Goal: Task Accomplishment & Management: Manage account settings

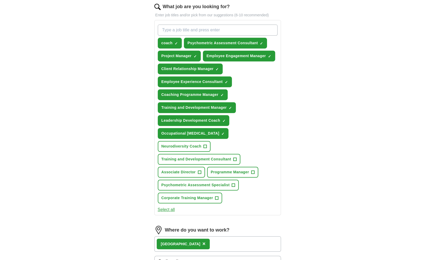
scroll to position [174, 0]
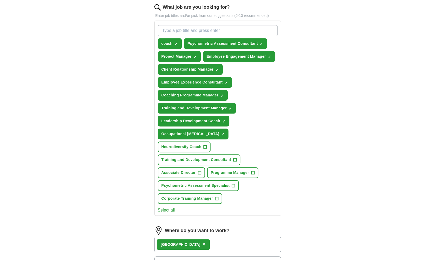
click at [223, 34] on input "What job are you looking for?" at bounding box center [218, 30] width 120 height 11
type input "employee experience specialist"
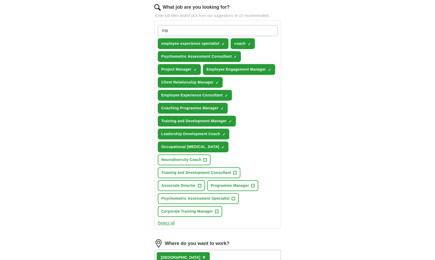
type input "m"
click at [219, 36] on input "emp" at bounding box center [218, 30] width 120 height 11
type input "employee experience manager"
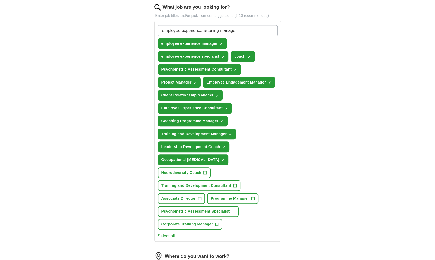
type input "employee experience listening manager"
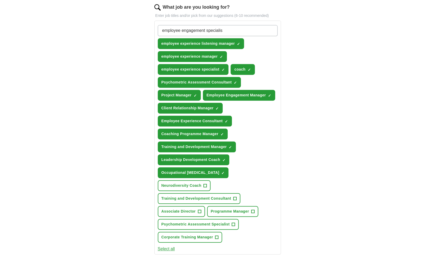
type input "employee engagement specialist"
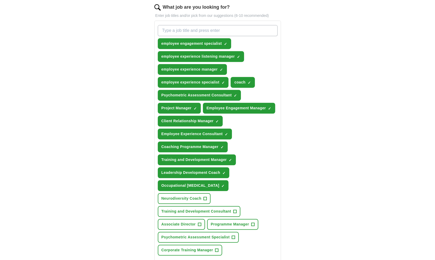
click at [219, 36] on input "What job are you looking for?" at bounding box center [218, 30] width 120 height 11
type input "business psychologists"
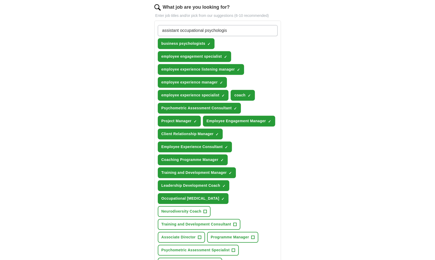
type input "assistant occupational [MEDICAL_DATA]"
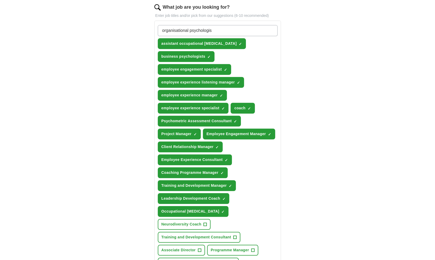
type input "organisational [MEDICAL_DATA]"
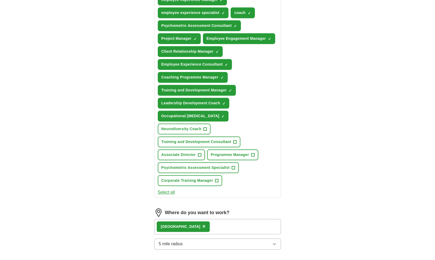
scroll to position [284, 0]
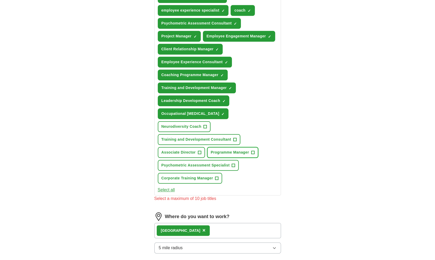
click at [253, 151] on span "+" at bounding box center [252, 153] width 3 height 4
click at [0, 0] on span "×" at bounding box center [0, 0] width 0 height 0
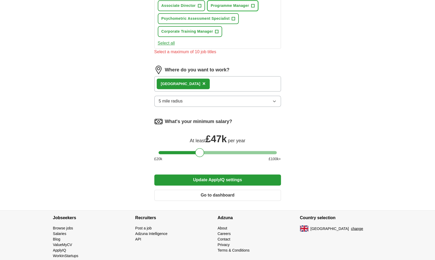
scroll to position [432, 0]
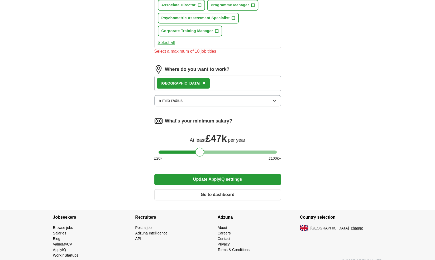
click at [246, 174] on button "Update ApplyIQ settings" at bounding box center [217, 179] width 127 height 11
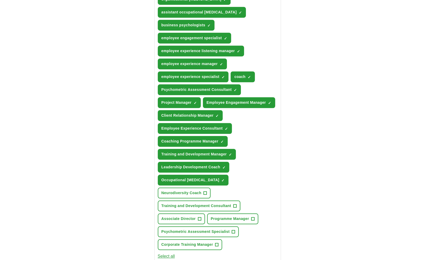
scroll to position [198, 0]
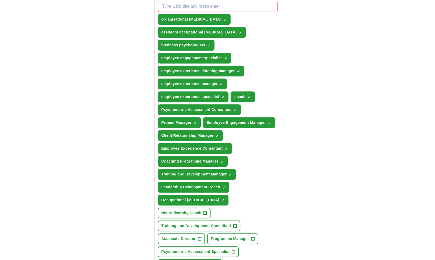
click at [361, 164] on div "ApplyIQ Let ApplyIQ do the hard work of searching and applying for jobs. Just t…" at bounding box center [218, 144] width 338 height 652
click at [0, 0] on span "×" at bounding box center [0, 0] width 0 height 0
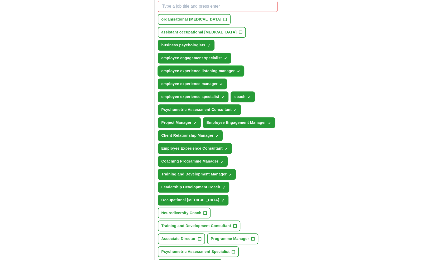
click at [0, 0] on span "×" at bounding box center [0, 0] width 0 height 0
click at [220, 165] on button "Coaching Programme Manager ✓ ×" at bounding box center [193, 161] width 70 height 11
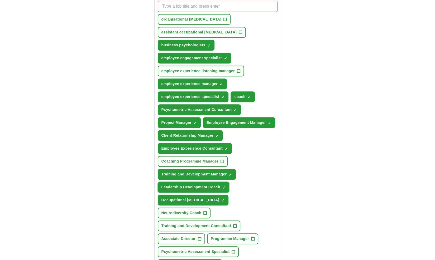
click at [0, 0] on span "×" at bounding box center [0, 0] width 0 height 0
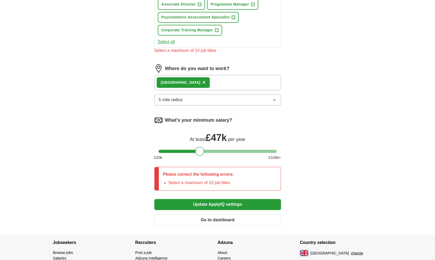
scroll to position [434, 0]
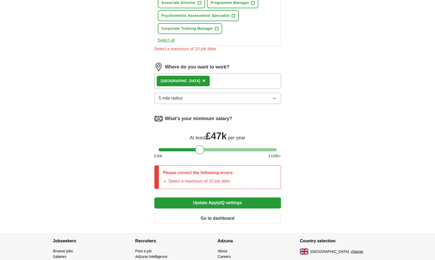
click at [224, 198] on button "Update ApplyIQ settings" at bounding box center [217, 203] width 127 height 11
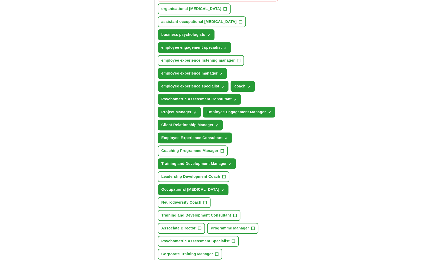
scroll to position [208, 0]
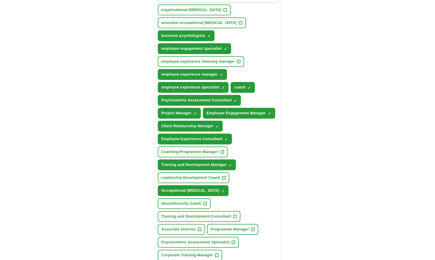
type input "employee experience"
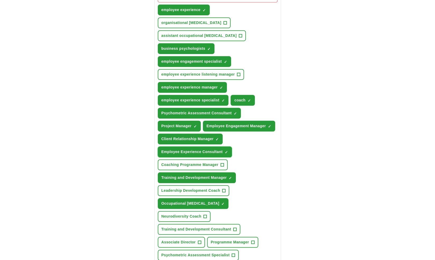
click at [0, 0] on span "×" at bounding box center [0, 0] width 0 height 0
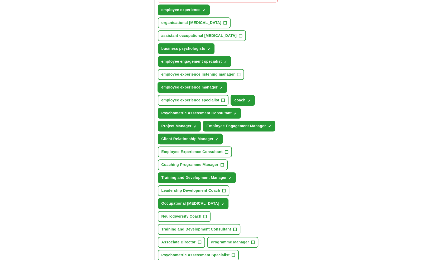
click at [219, 82] on button "employee experience manager ✓ ×" at bounding box center [192, 87] width 69 height 11
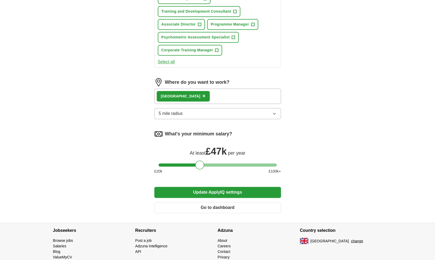
click at [204, 187] on button "Update ApplyIQ settings" at bounding box center [217, 192] width 127 height 11
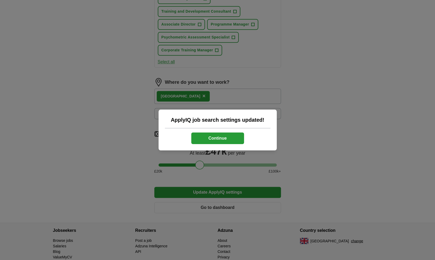
click at [216, 139] on button "Continue" at bounding box center [217, 139] width 53 height 12
